Goal: Information Seeking & Learning: Learn about a topic

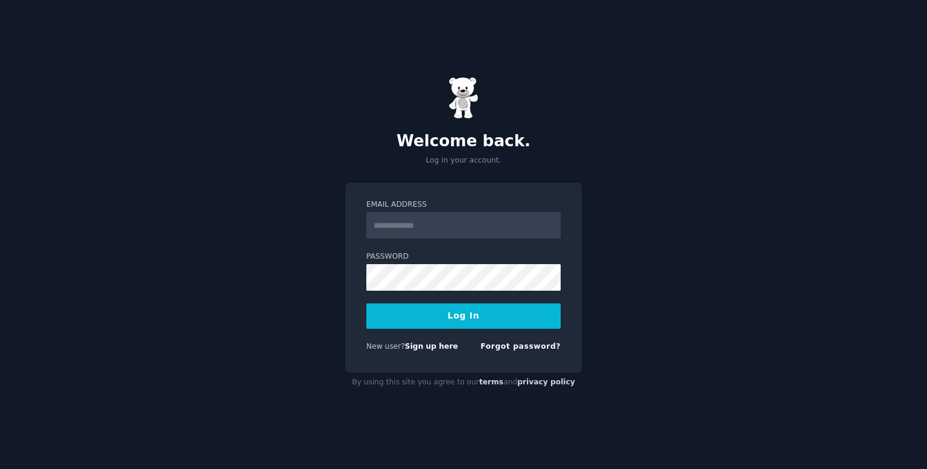
click at [421, 219] on input "Email Address" at bounding box center [464, 225] width 194 height 27
type input "**********"
click at [463, 324] on button "Log In" at bounding box center [464, 315] width 194 height 25
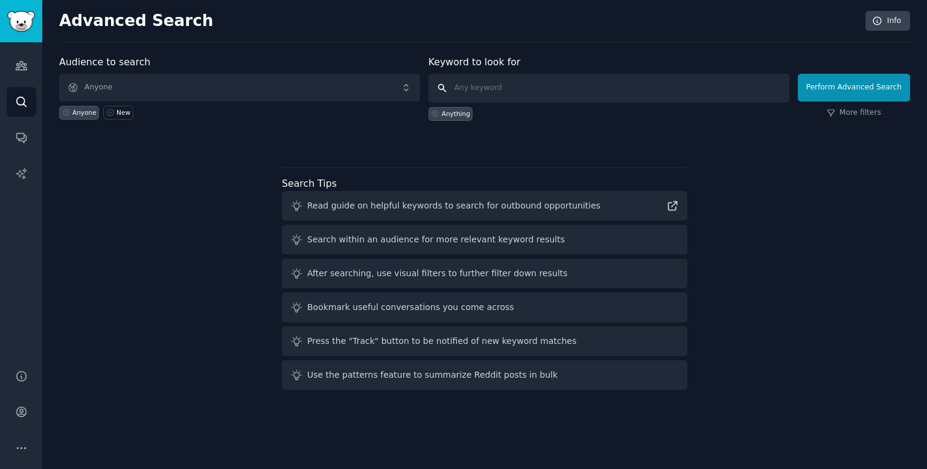
click at [538, 90] on input "text" at bounding box center [609, 88] width 361 height 29
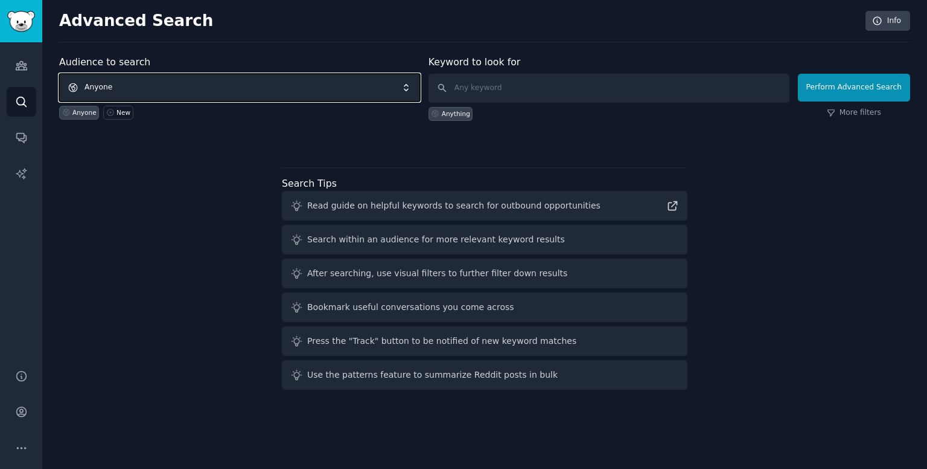
click at [277, 92] on span "Anyone" at bounding box center [239, 88] width 361 height 28
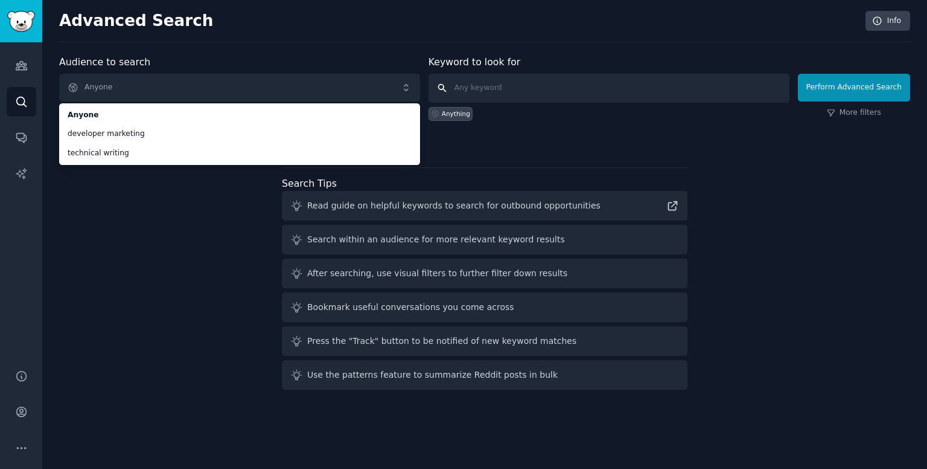
click at [487, 90] on input "text" at bounding box center [609, 88] width 361 height 29
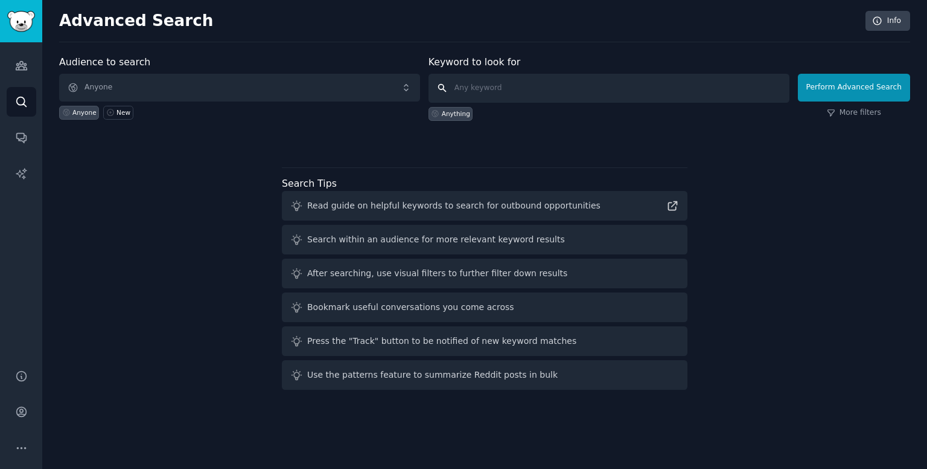
click at [487, 90] on input "text" at bounding box center [609, 88] width 361 height 29
paste input "FeastyBoi23"
type input "FeastyBoi23"
type input "qodo"
click button "Perform Advanced Search" at bounding box center [854, 88] width 112 height 28
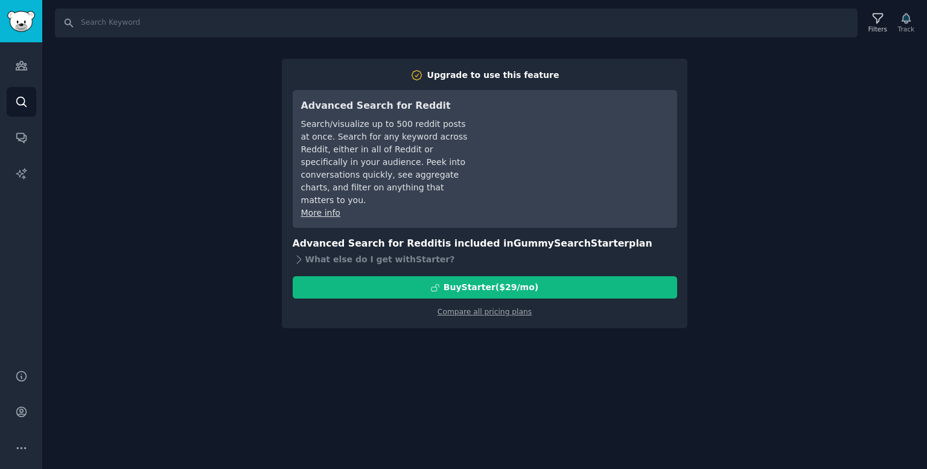
click at [804, 302] on div "Search Filters Track Upgrade to use this feature Advanced Search for Reddit Sea…" at bounding box center [484, 234] width 885 height 469
click at [26, 70] on icon "Sidebar" at bounding box center [21, 66] width 11 height 8
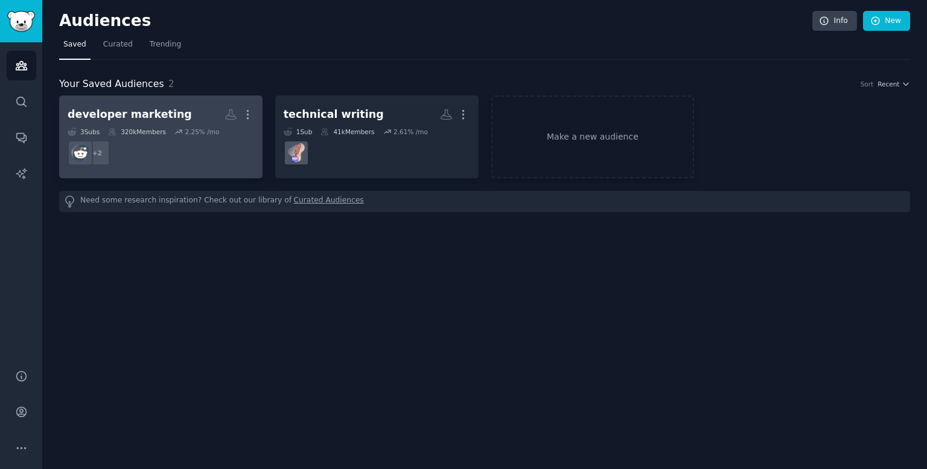
click at [191, 162] on dd "r/amazonecho + 2" at bounding box center [161, 153] width 187 height 34
